Goal: Task Accomplishment & Management: Use online tool/utility

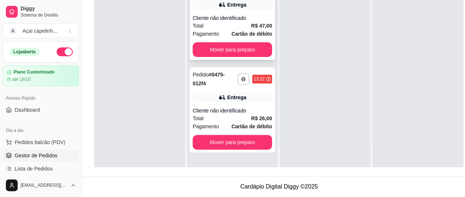
scroll to position [118, 0]
click at [226, 107] on div "Cliente não identificado" at bounding box center [232, 110] width 79 height 7
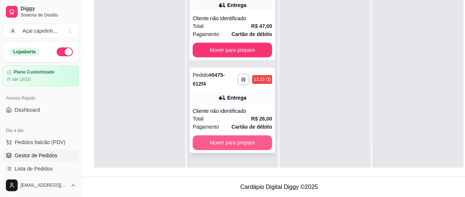
click at [238, 145] on button "Mover para preparo" at bounding box center [232, 142] width 79 height 15
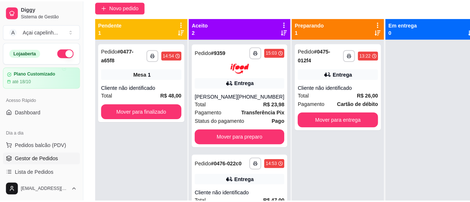
scroll to position [65, 0]
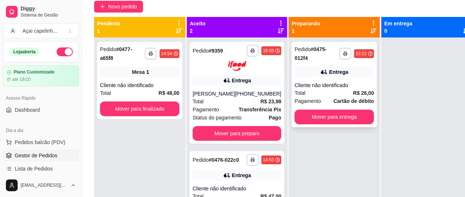
click at [320, 90] on div "Total R$ 26,00" at bounding box center [333, 93] width 79 height 8
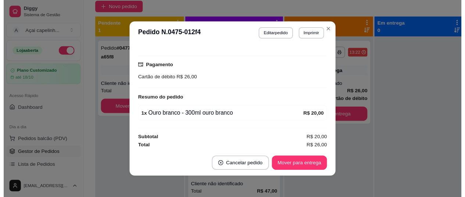
scroll to position [1, 0]
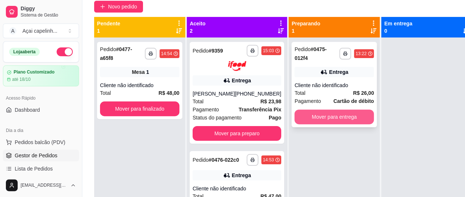
click at [303, 116] on button "Mover para entrega" at bounding box center [333, 116] width 79 height 15
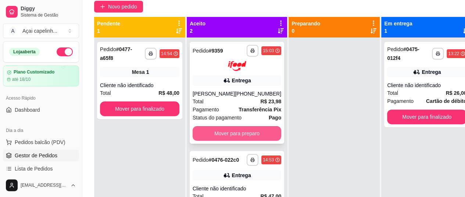
click at [237, 138] on button "Mover para preparo" at bounding box center [237, 133] width 89 height 15
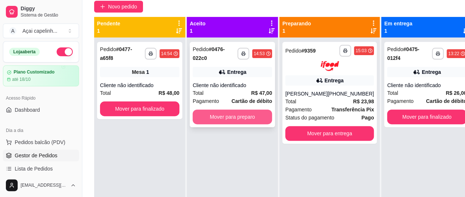
click at [252, 115] on button "Mover para preparo" at bounding box center [232, 116] width 79 height 15
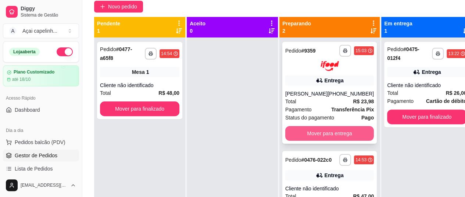
click at [340, 136] on button "Mover para entrega" at bounding box center [329, 133] width 89 height 15
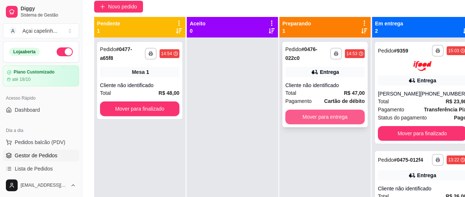
click at [338, 115] on button "Mover para entrega" at bounding box center [324, 116] width 79 height 15
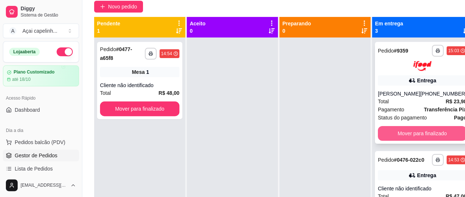
click at [403, 130] on button "Mover para finalizado" at bounding box center [422, 133] width 89 height 15
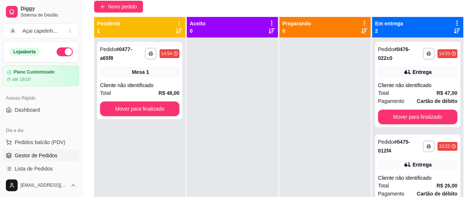
click at [403, 130] on div "**********" at bounding box center [417, 135] width 91 height 197
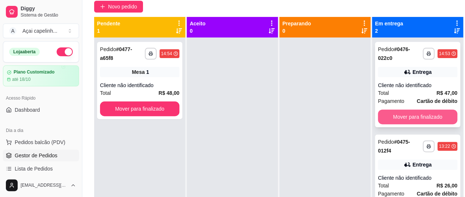
click at [401, 119] on button "Mover para finalizado" at bounding box center [417, 116] width 79 height 15
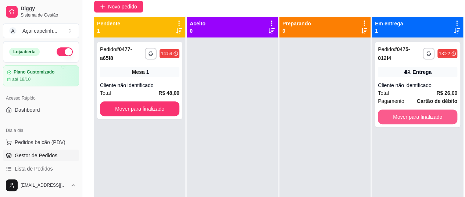
click at [401, 119] on button "Mover para finalizado" at bounding box center [417, 116] width 79 height 15
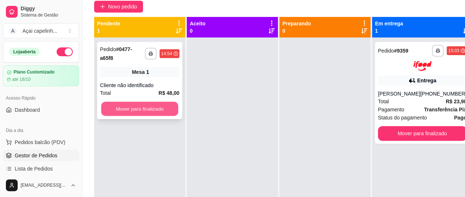
click at [157, 111] on button "Mover para finalizado" at bounding box center [139, 109] width 77 height 14
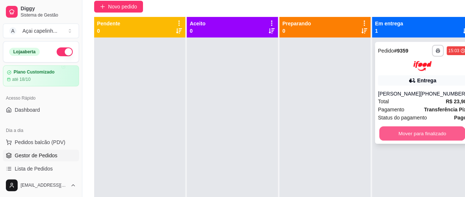
click at [394, 132] on button "Mover para finalizado" at bounding box center [422, 133] width 86 height 14
